Goal: Transaction & Acquisition: Obtain resource

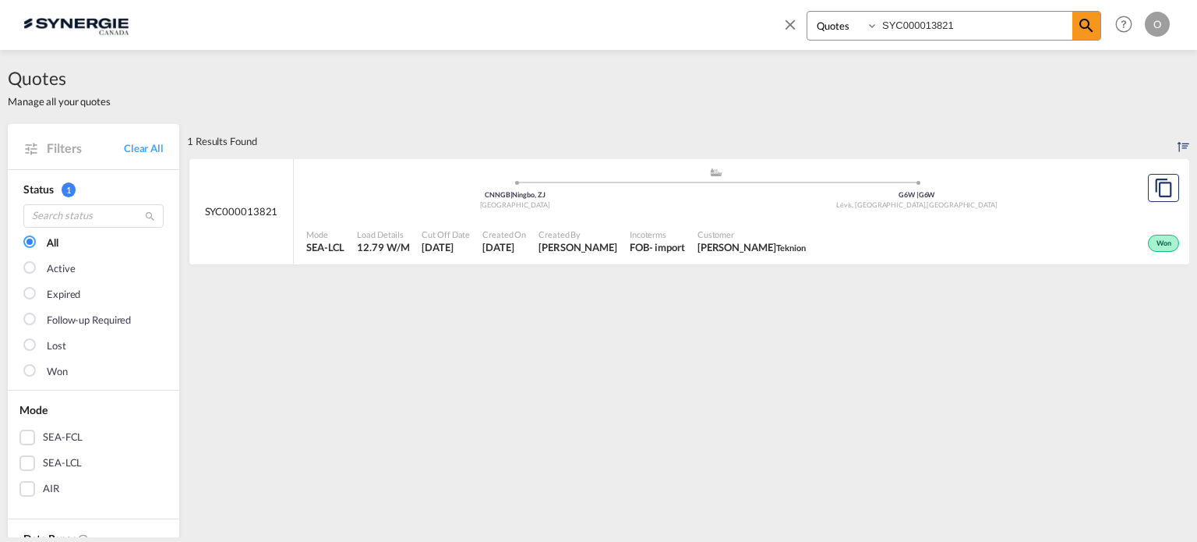
select select "Quotes"
click at [1001, 30] on input "SYC000013821" at bounding box center [976, 25] width 194 height 27
drag, startPoint x: 923, startPoint y: 27, endPoint x: 639, endPoint y: 27, distance: 283.8
click at [639, 27] on div "Bookings Quotes Enquiries SYC000013821 Help Resources Product Release O My Prof…" at bounding box center [598, 24] width 1151 height 48
paste input "4545"
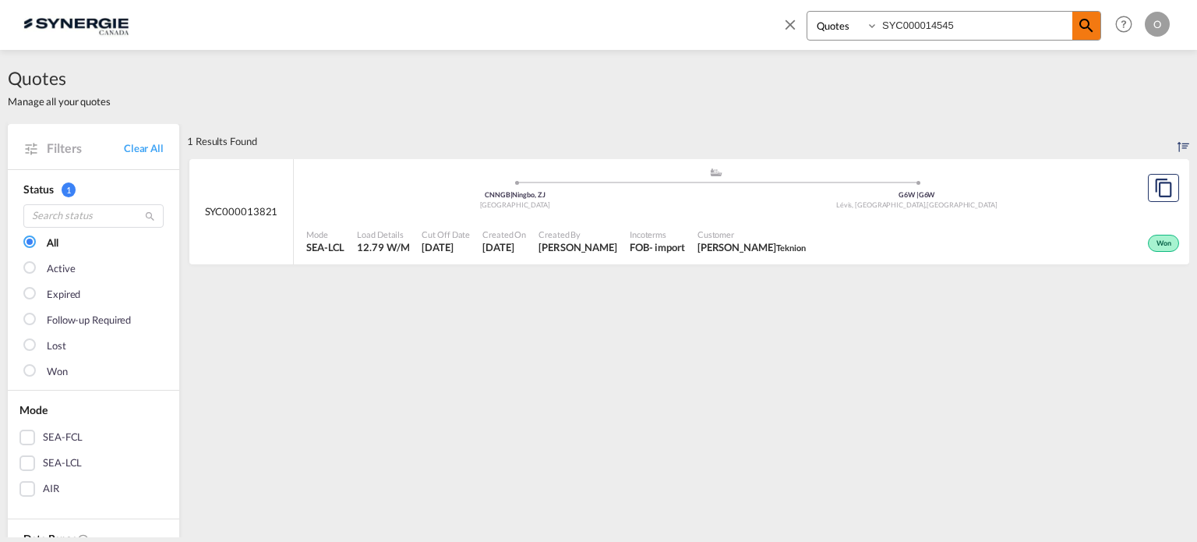
type input "SYC000014545"
click at [1095, 26] on md-icon "icon-magnify" at bounding box center [1086, 25] width 19 height 19
click at [698, 246] on span "[PERSON_NAME]" at bounding box center [752, 247] width 108 height 14
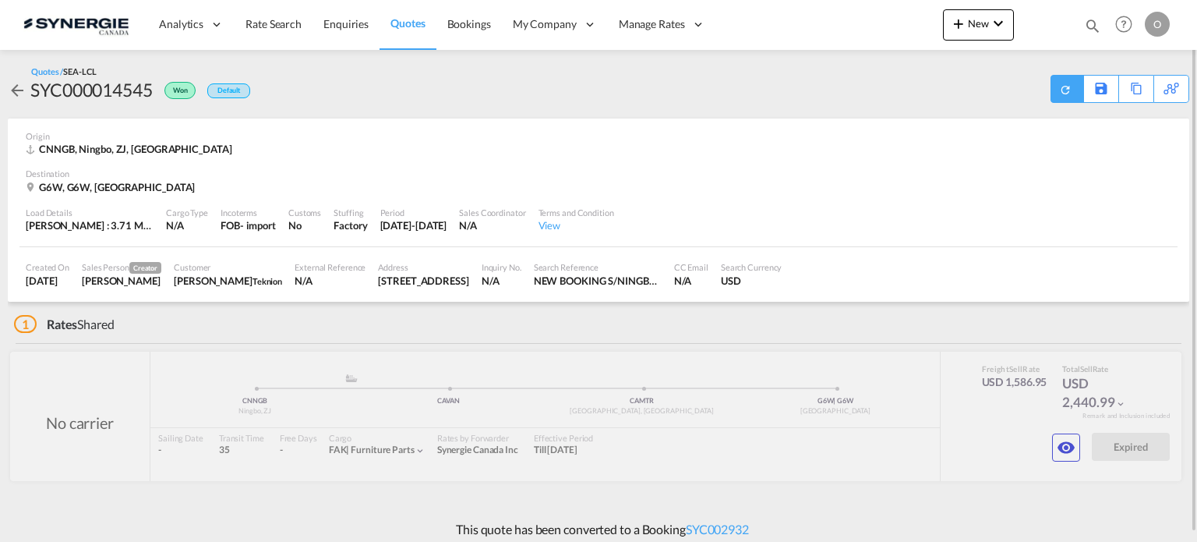
click at [1054, 84] on div at bounding box center [1067, 89] width 33 height 28
click at [1063, 94] on md-icon "icon-refresh" at bounding box center [1066, 90] width 14 height 14
click at [1051, 87] on div "Download Quote" at bounding box center [1036, 88] width 80 height 25
